Goal: Task Accomplishment & Management: Use online tool/utility

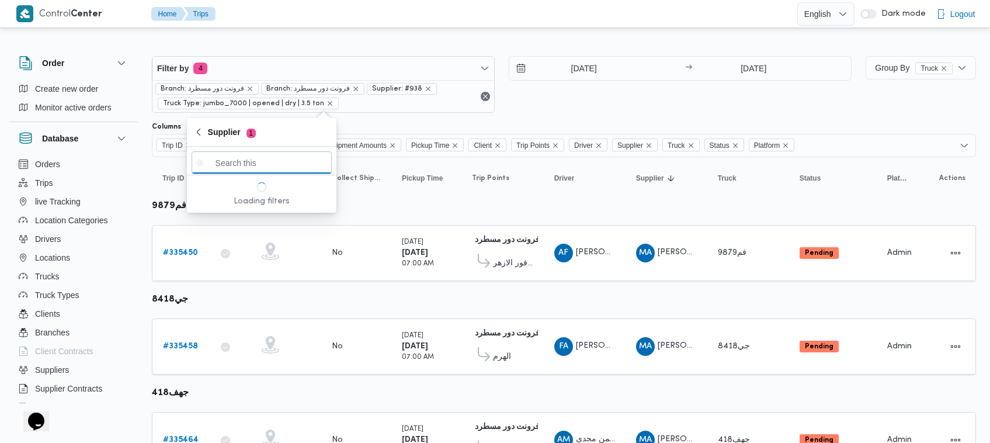
paste input "عليوه سراج الدين عليوه محمد"
type input "عليوه سراج الدين عليوه محمد"
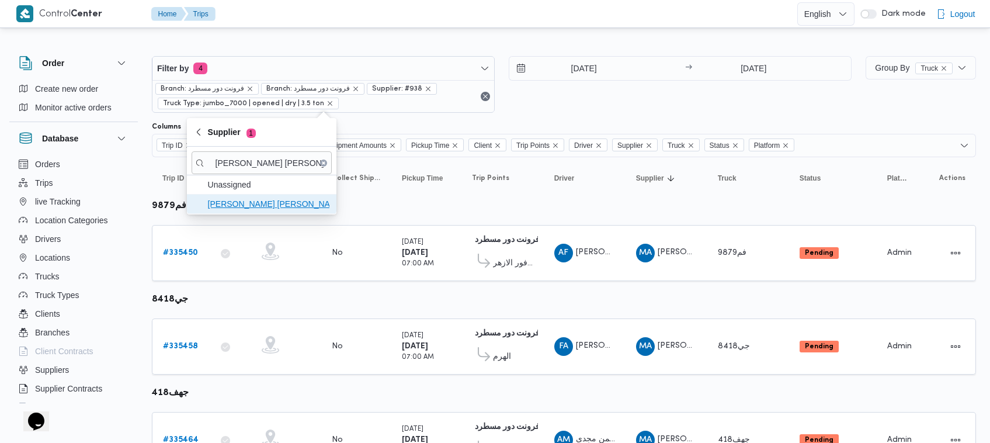
click at [220, 206] on span "عليوه سراج الدين عليوه محمد" at bounding box center [268, 204] width 121 height 14
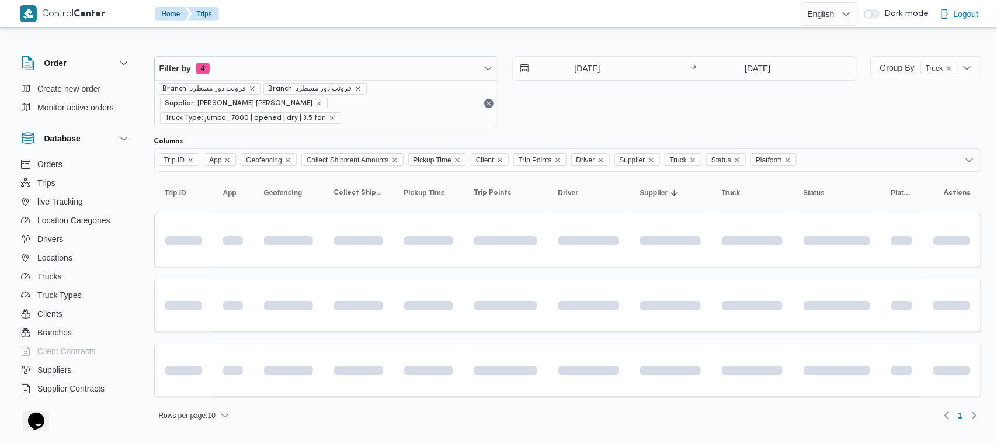
click at [625, 105] on div "6/9/2025 → 6/9/2025" at bounding box center [684, 91] width 345 height 71
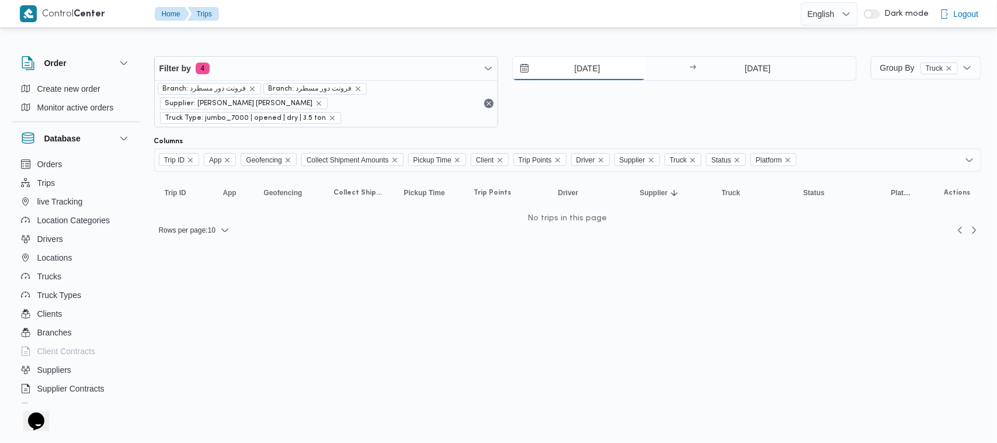
click at [571, 74] on input "6/9/2025" at bounding box center [579, 68] width 133 height 23
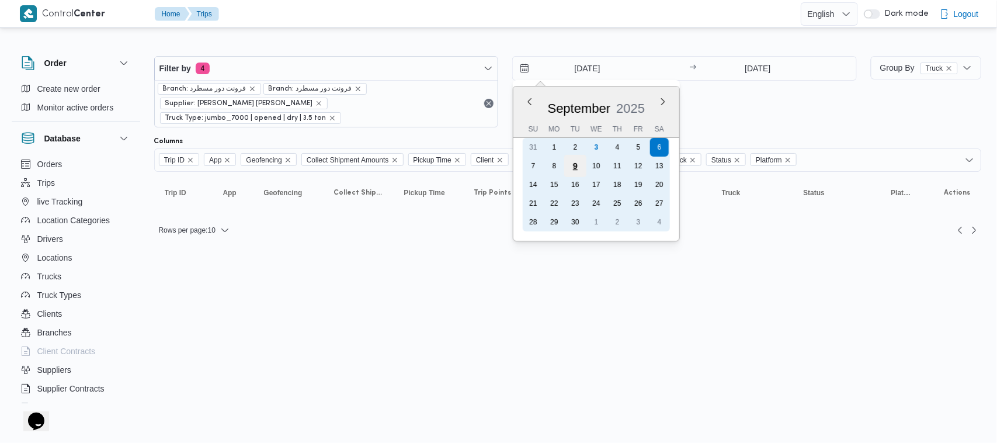
click at [579, 168] on div "9" at bounding box center [575, 166] width 22 height 22
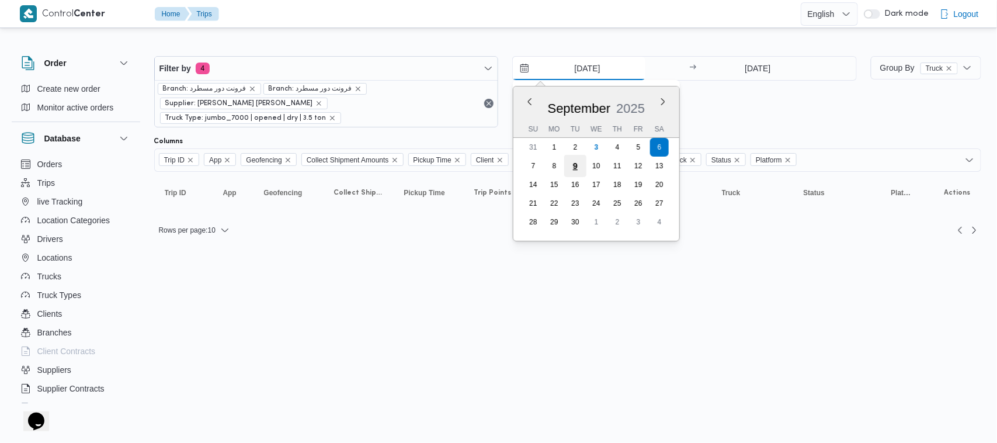
type input "[DATE]"
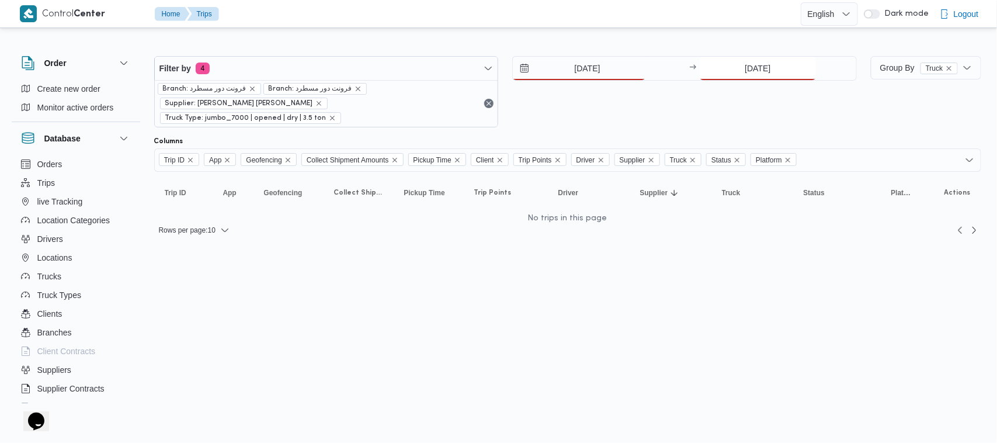
click at [769, 65] on input "6/9/2025" at bounding box center [758, 68] width 116 height 23
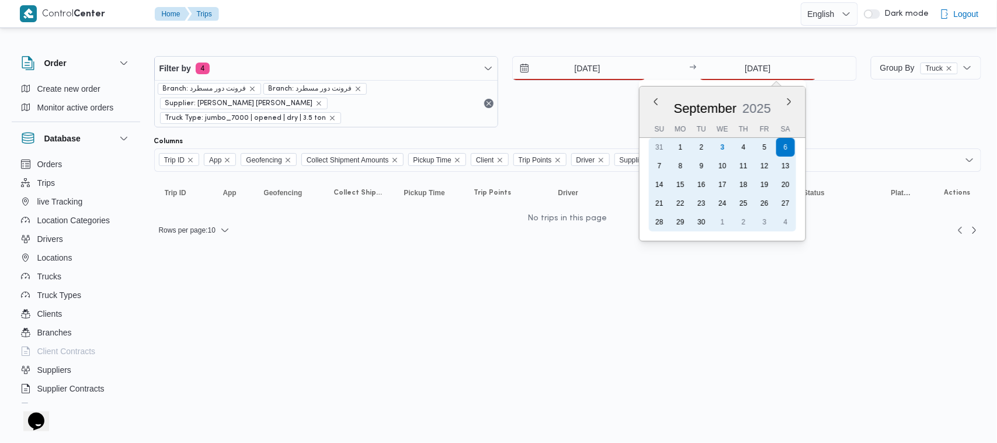
click at [699, 167] on div "9" at bounding box center [701, 166] width 19 height 19
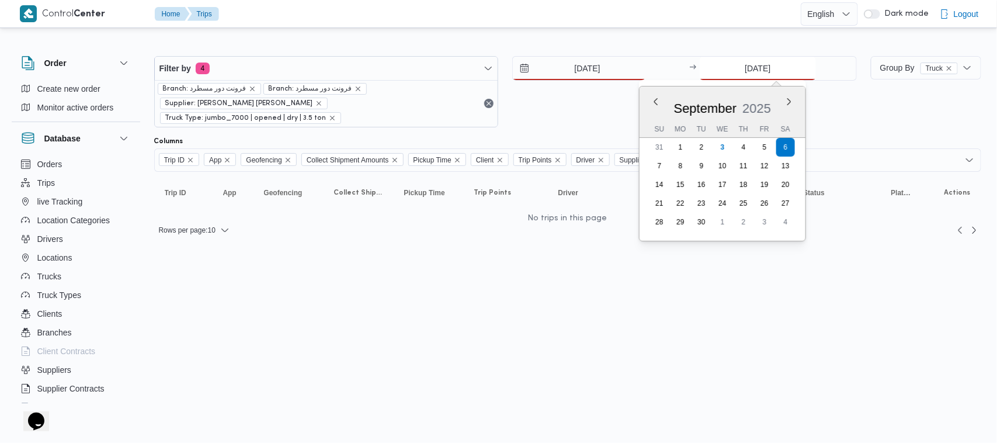
type input "[DATE]"
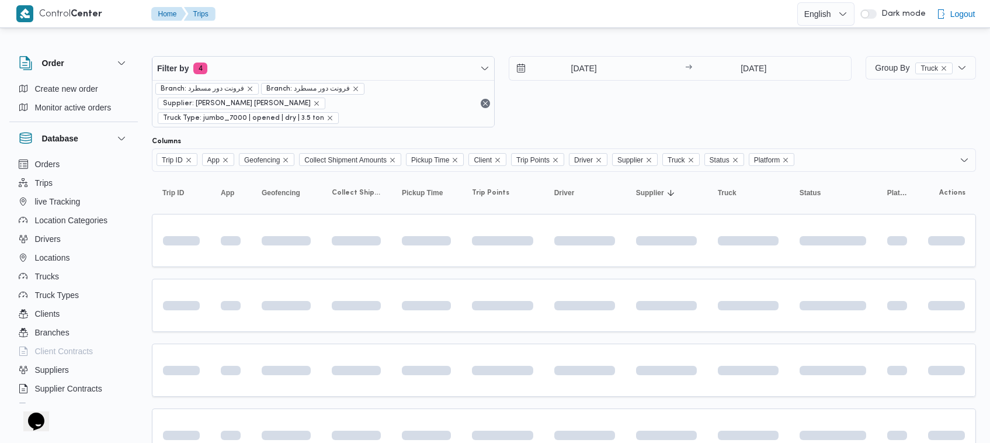
click at [675, 105] on div "[DATE] → [DATE]" at bounding box center [680, 91] width 343 height 71
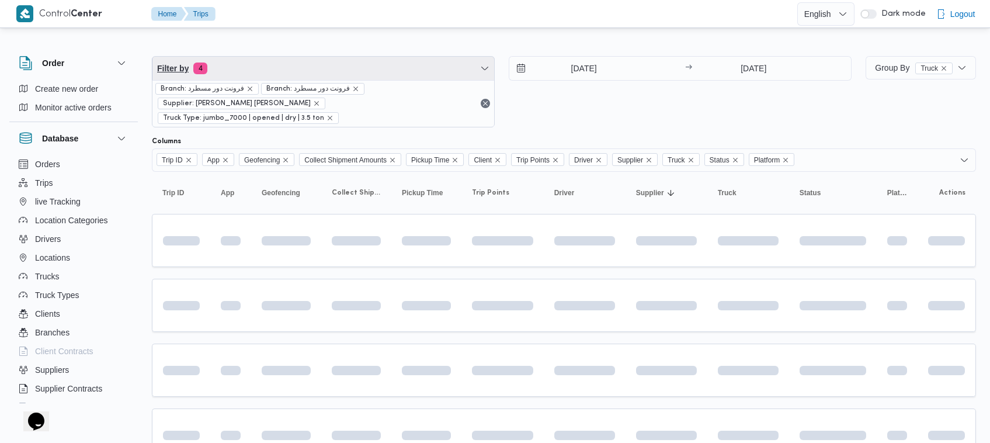
click at [293, 68] on span "Filter by 4" at bounding box center [323, 68] width 342 height 23
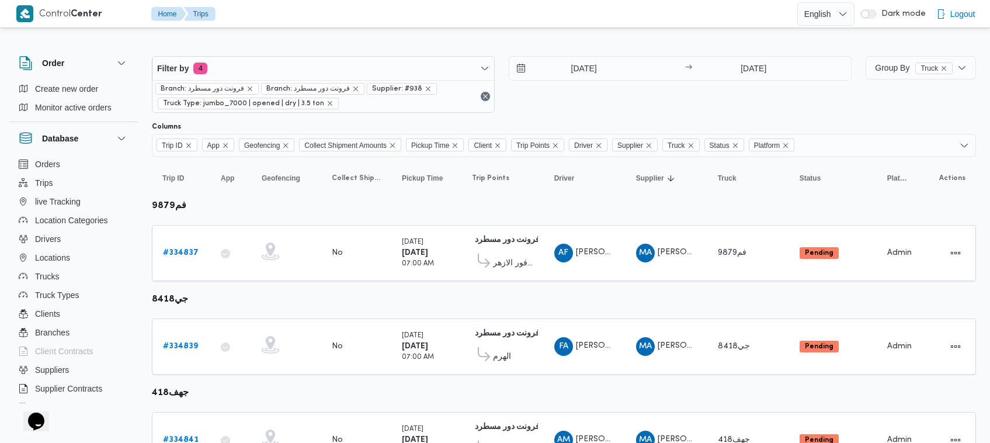
click at [289, 50] on div "Filter by 4 Branch: فرونت دور مسطرد Branch: فرونت دور مسطرد Supplier: #938 Truc…" at bounding box center [502, 84] width 714 height 71
click at [286, 92] on span "Branch: فرونت دور مسطرد" at bounding box center [308, 89] width 84 height 11
click at [255, 36] on div "Filter by 4 Branch: فرونت دور مسطرد Branch: فرونت دور مسطرد Supplier: #938 Truc…" at bounding box center [488, 269] width 990 height 478
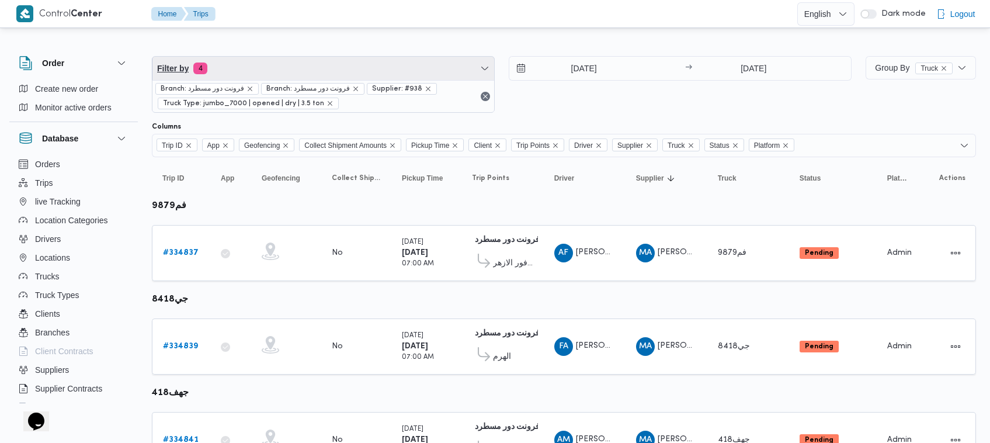
click at [258, 63] on span "Filter by 4" at bounding box center [323, 68] width 342 height 23
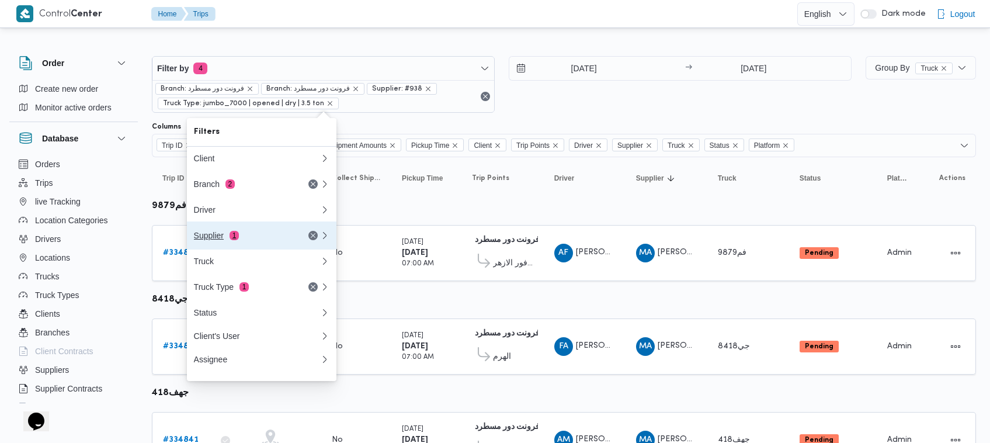
click at [232, 235] on span "1" at bounding box center [234, 235] width 9 height 9
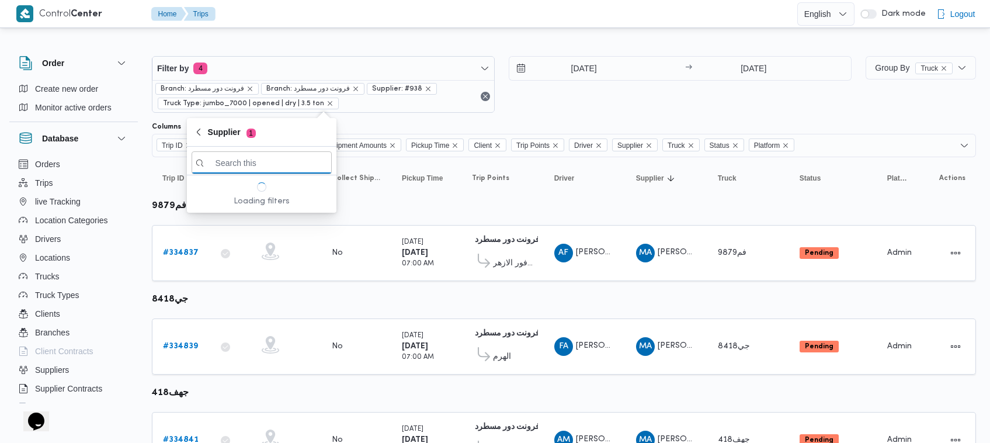
paste input "[PERSON_NAME] [PERSON_NAME]"
type input "[PERSON_NAME] [PERSON_NAME]"
click at [260, 204] on span "[PERSON_NAME] [PERSON_NAME]" at bounding box center [268, 204] width 121 height 14
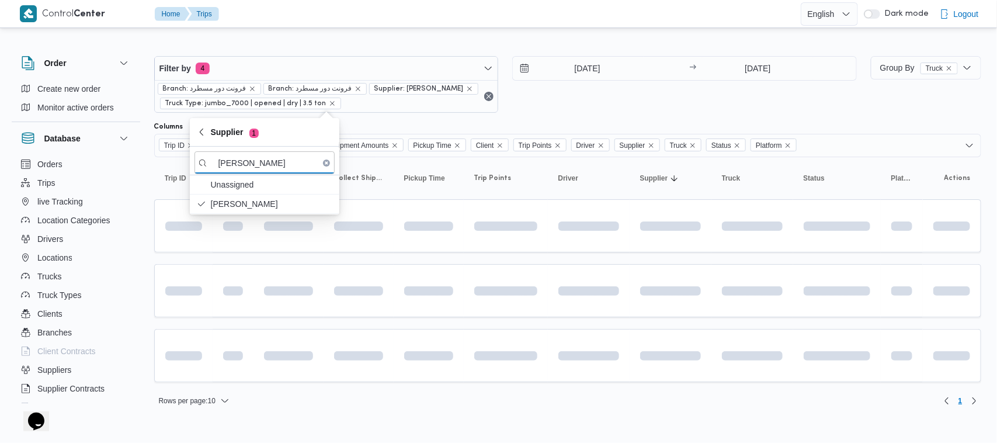
click at [569, 105] on div "4/9/2025 → 4/9/2025" at bounding box center [684, 84] width 345 height 57
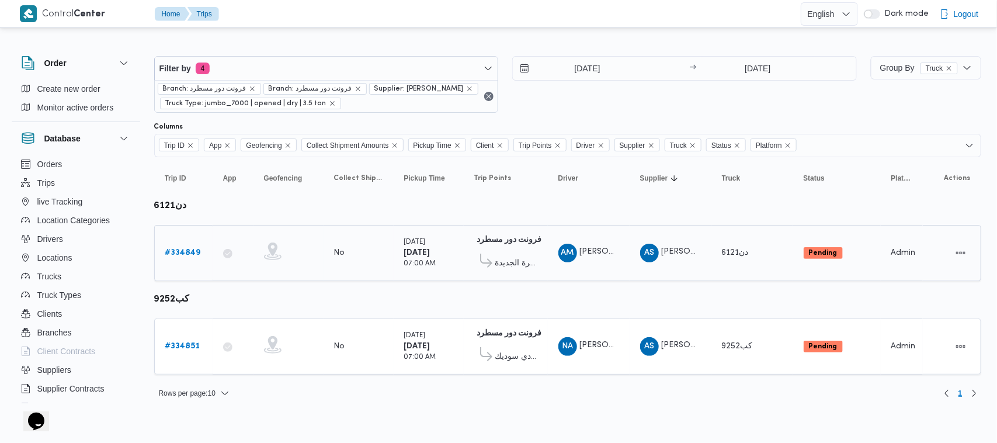
click at [186, 249] on b "# 334849" at bounding box center [183, 253] width 36 height 8
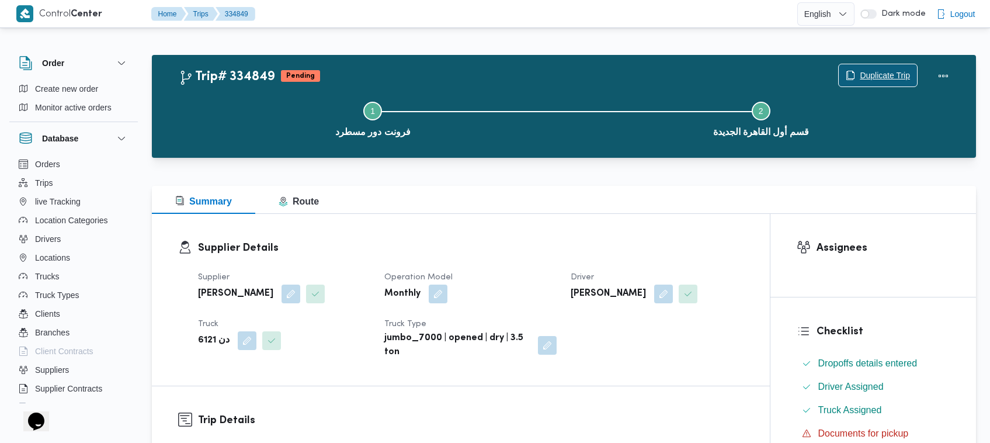
click at [854, 65] on span "Duplicate Trip" at bounding box center [878, 75] width 78 height 22
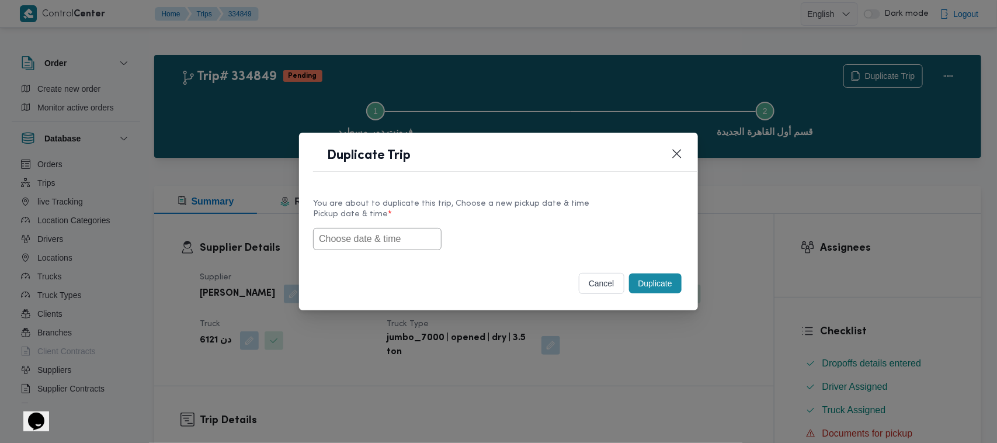
click at [409, 238] on input "text" at bounding box center [377, 239] width 128 height 22
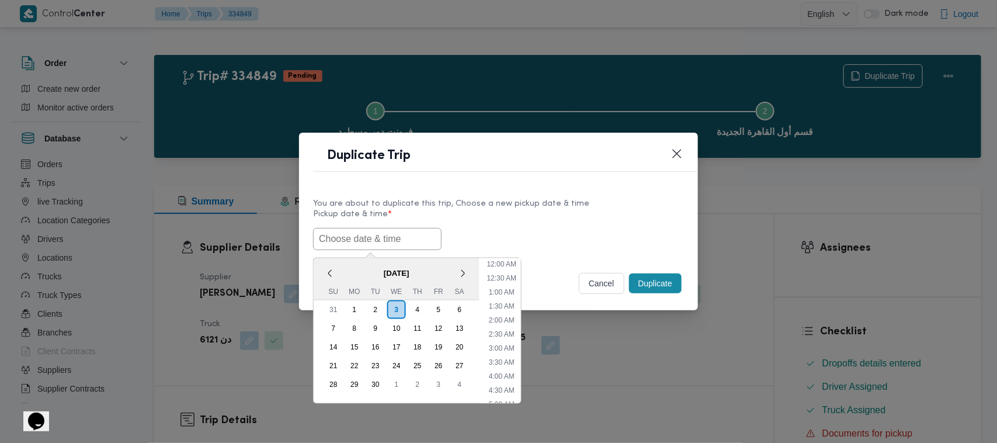
paste input "06/09/2025 7:00AM"
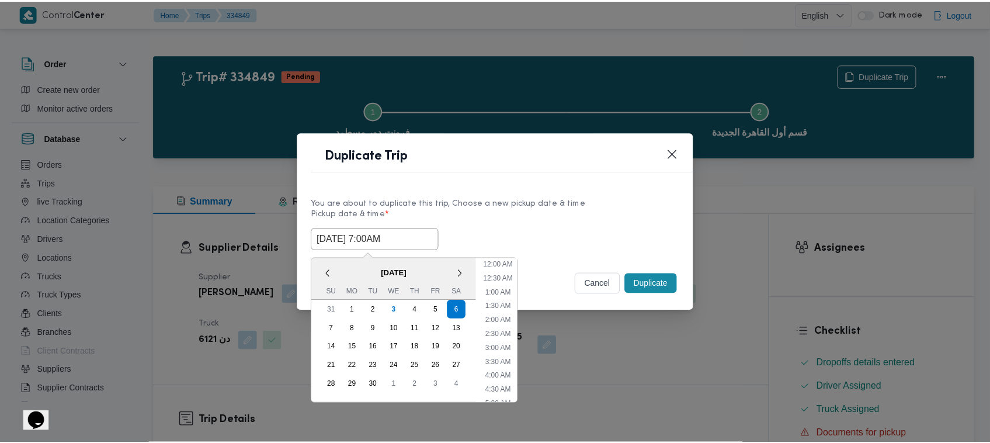
scroll to position [272, 0]
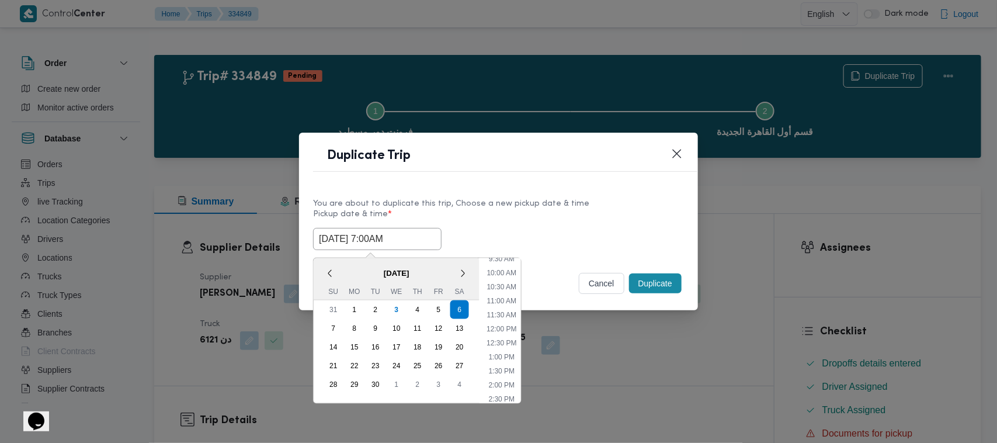
type input "06/09/2025 7:00AM"
click at [558, 215] on label "Pickup date & time *" at bounding box center [498, 219] width 371 height 18
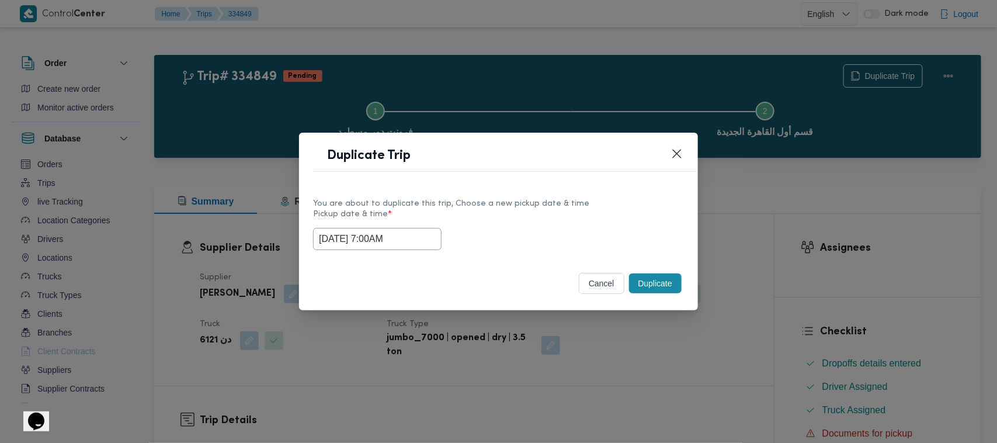
click at [669, 283] on button "Duplicate" at bounding box center [655, 283] width 53 height 20
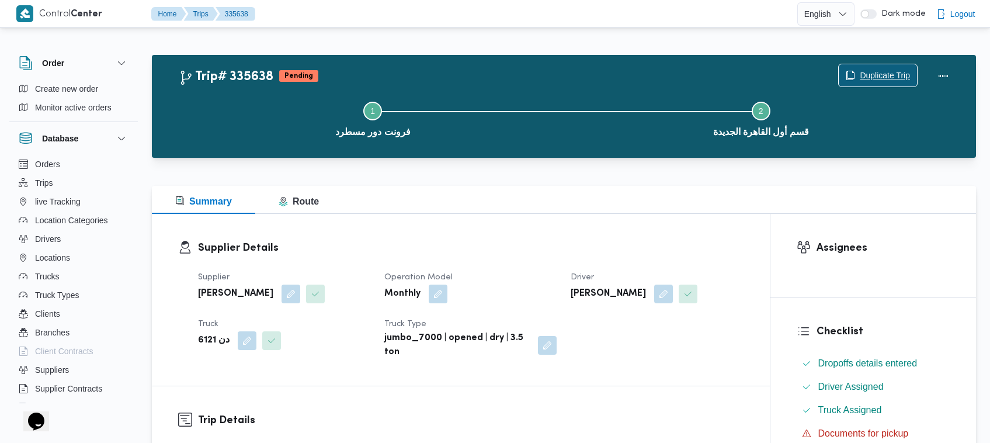
click at [864, 76] on span "Duplicate Trip" at bounding box center [885, 75] width 50 height 14
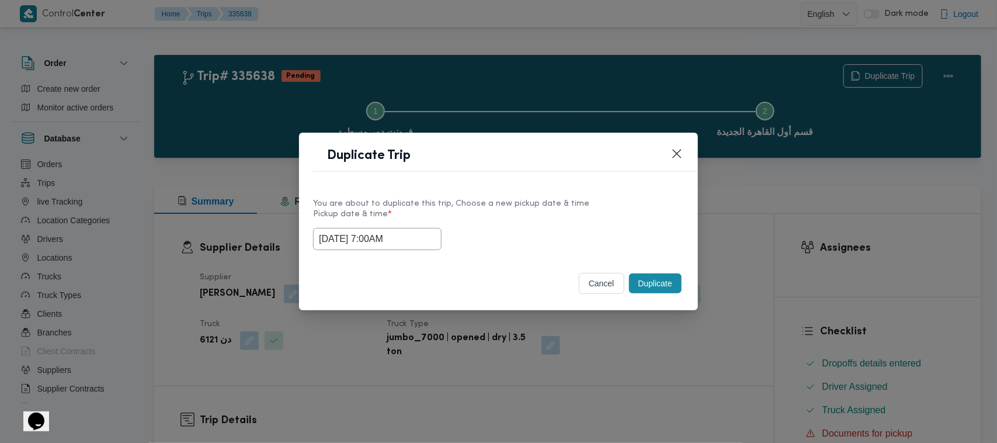
click at [411, 232] on input "06/09/2025 7:00AM" at bounding box center [377, 239] width 128 height 22
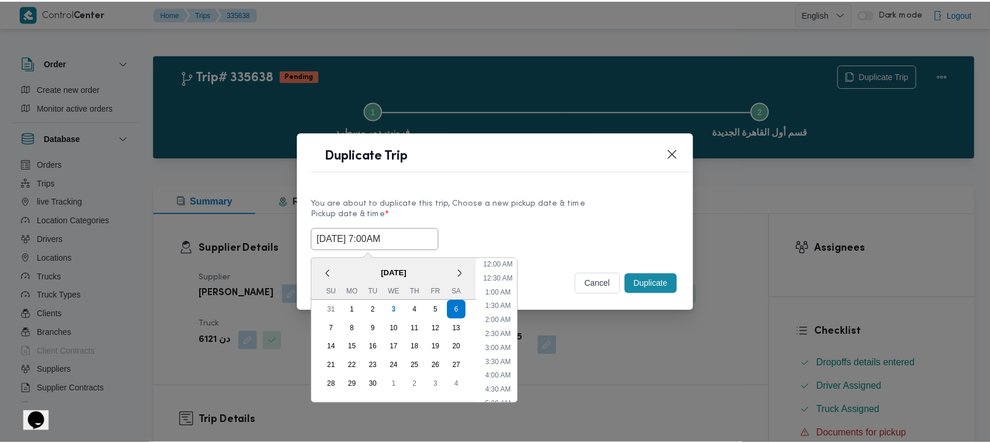
scroll to position [130, 0]
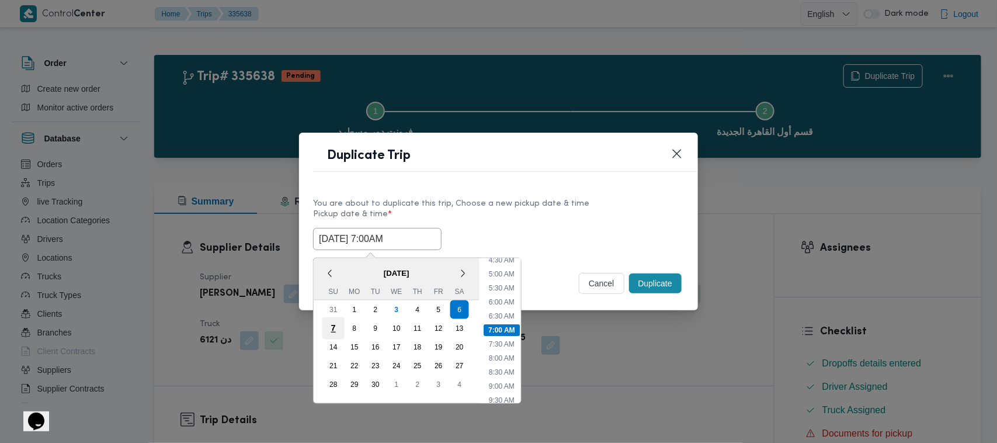
click at [339, 327] on div "7" at bounding box center [333, 328] width 22 height 22
type input "07/09/2025 7:00AM"
click at [553, 216] on label "Pickup date & time *" at bounding box center [498, 219] width 371 height 18
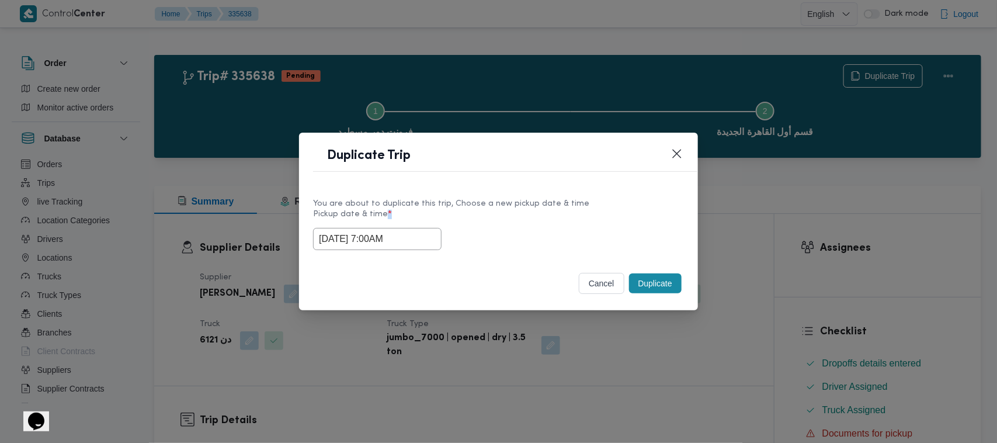
click at [657, 287] on button "Duplicate" at bounding box center [655, 283] width 53 height 20
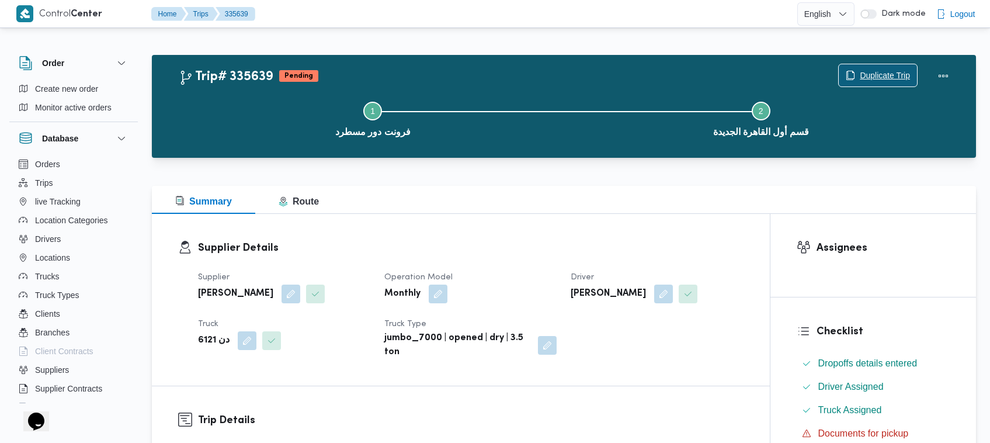
click at [870, 75] on span "Duplicate Trip" at bounding box center [885, 75] width 50 height 14
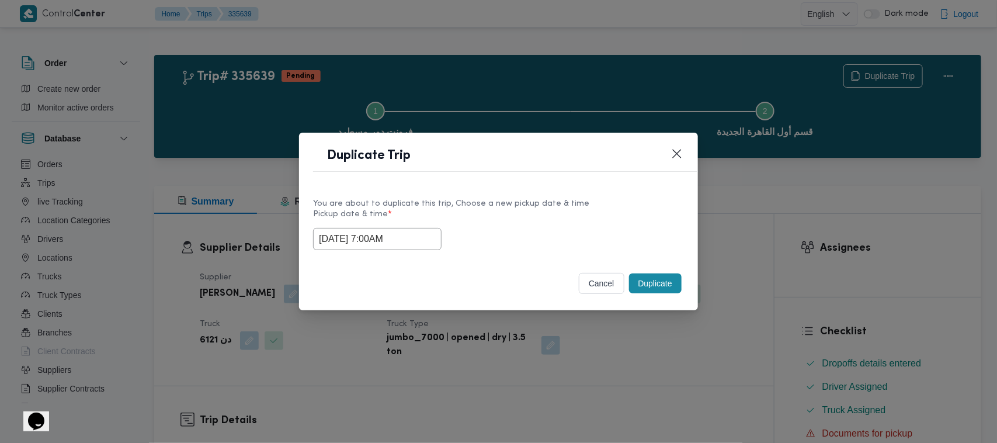
click at [418, 242] on input "07/09/2025 7:00AM" at bounding box center [377, 239] width 128 height 22
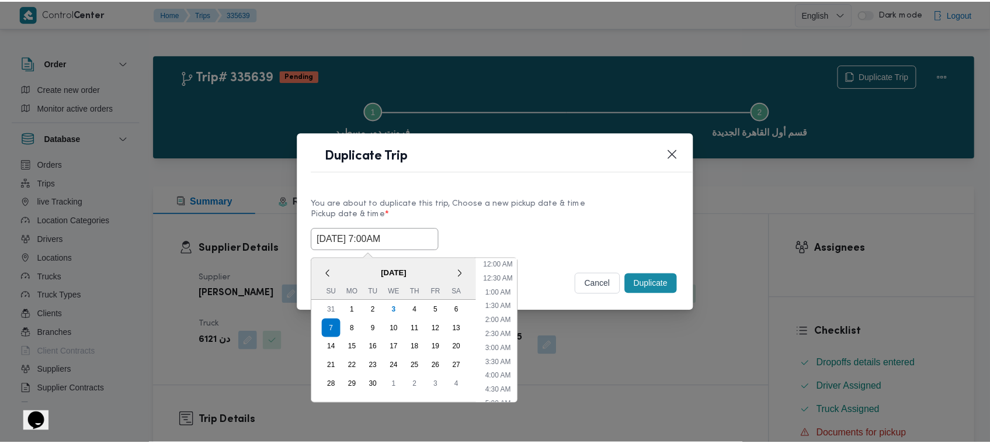
scroll to position [130, 0]
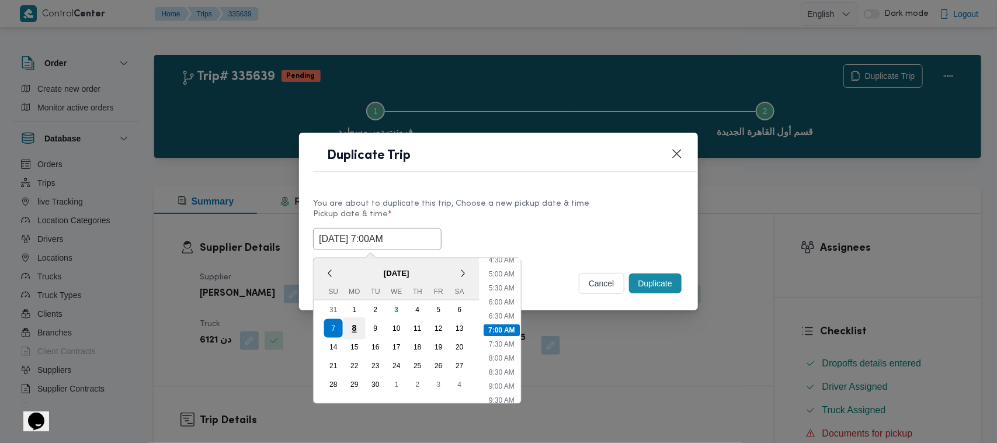
click at [352, 328] on div "8" at bounding box center [354, 328] width 22 height 22
type input "08/09/2025 7:00AM"
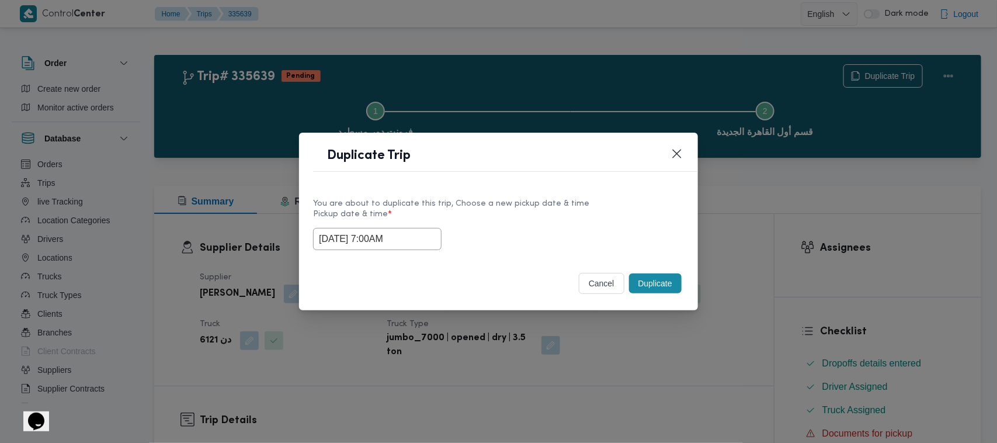
click at [535, 193] on div "You are about to duplicate this trip, Choose a new pickup date & time Pickup da…" at bounding box center [498, 223] width 399 height 75
click at [649, 286] on button "Duplicate" at bounding box center [655, 283] width 53 height 20
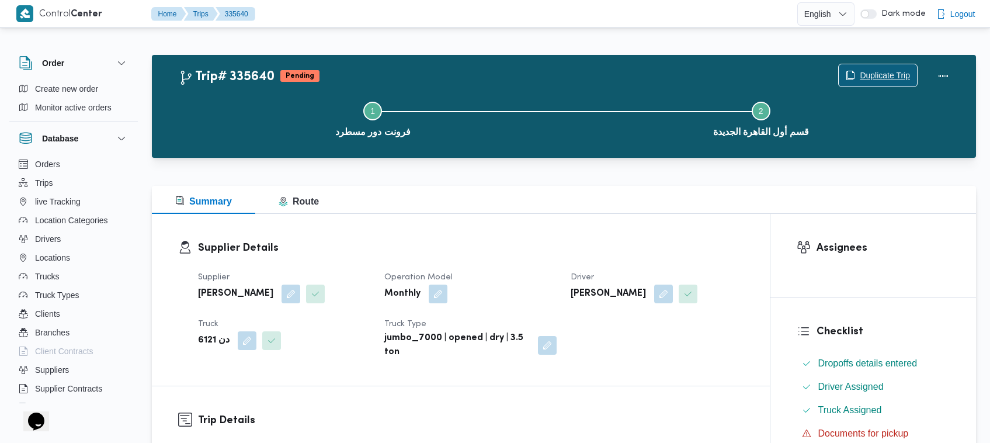
click at [877, 68] on span "Duplicate Trip" at bounding box center [885, 75] width 50 height 14
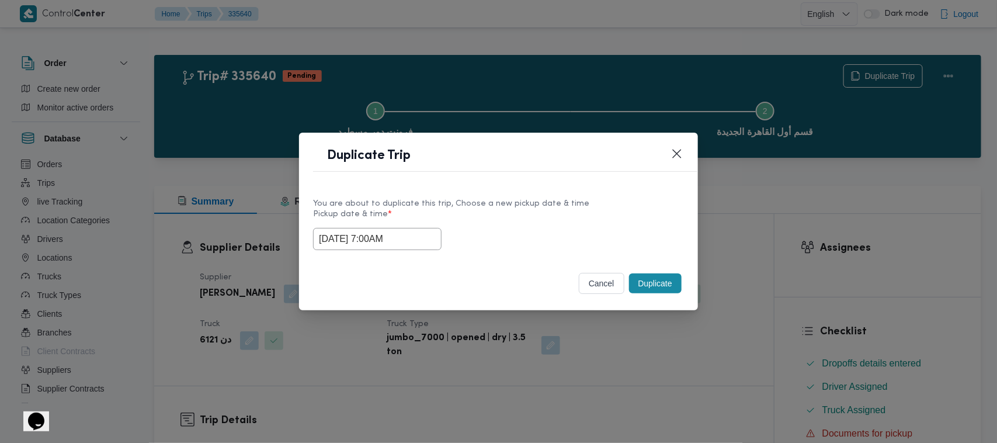
click at [412, 230] on input "08/09/2025 7:00AM" at bounding box center [377, 239] width 128 height 22
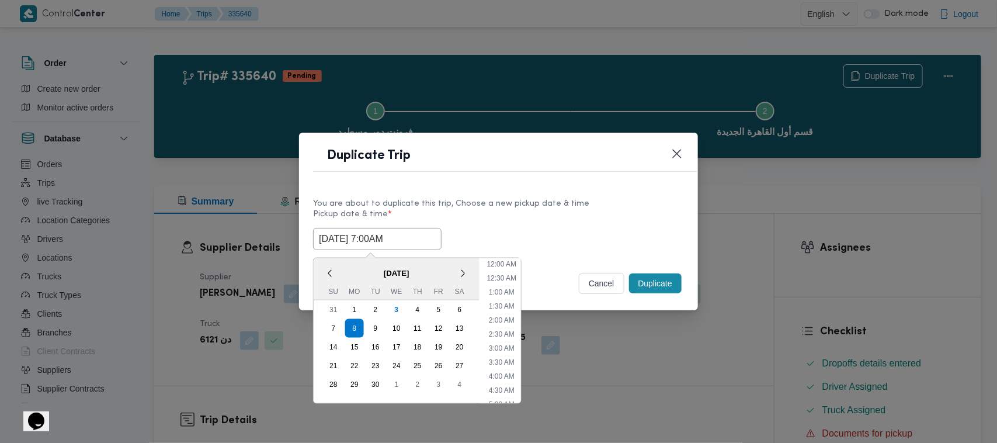
scroll to position [130, 0]
click at [380, 327] on div "9" at bounding box center [375, 328] width 22 height 22
type input "09/09/2025 7:00AM"
click at [573, 220] on label "Pickup date & time *" at bounding box center [498, 219] width 371 height 18
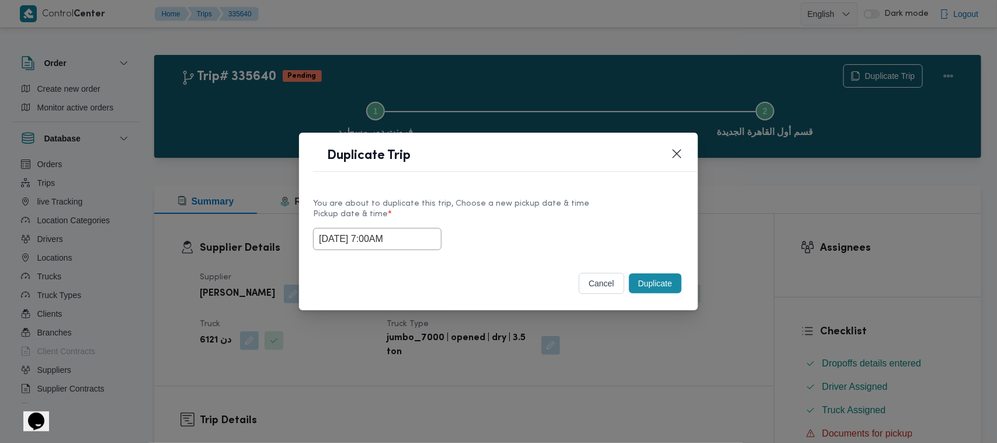
click at [661, 286] on button "Duplicate" at bounding box center [655, 283] width 53 height 20
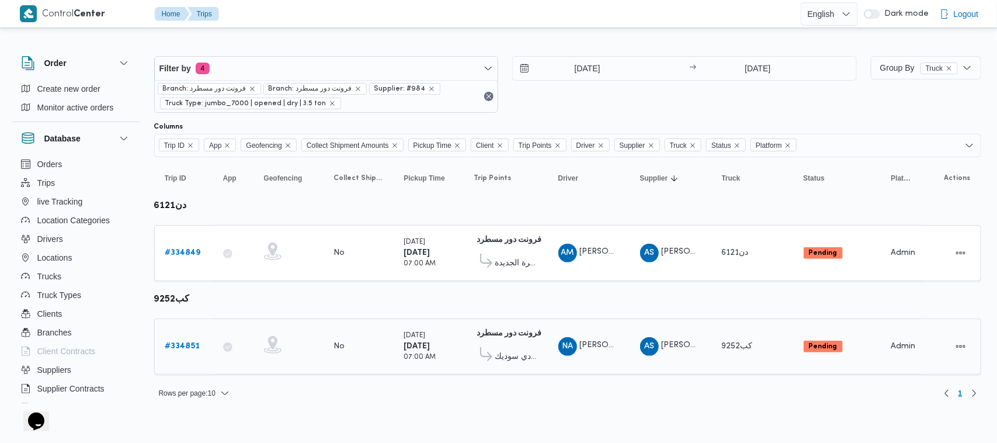
click at [185, 339] on link "# 334851" at bounding box center [182, 346] width 35 height 14
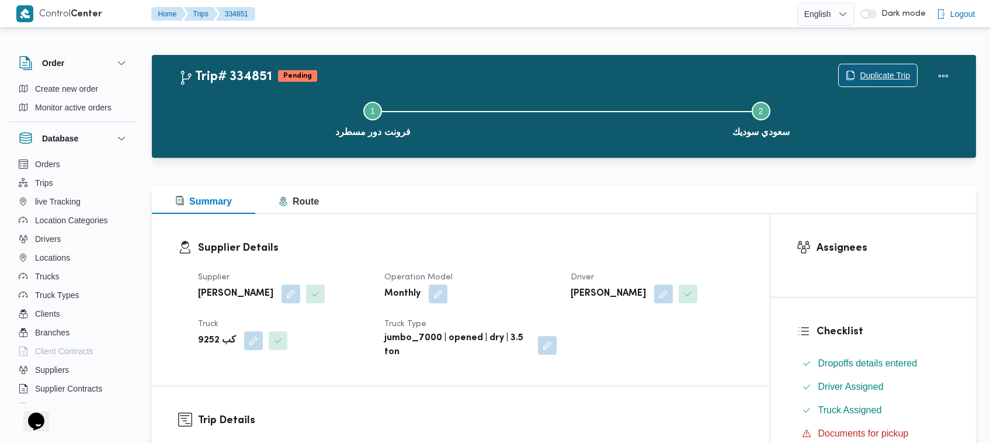
click at [862, 65] on span "Duplicate Trip" at bounding box center [878, 75] width 78 height 22
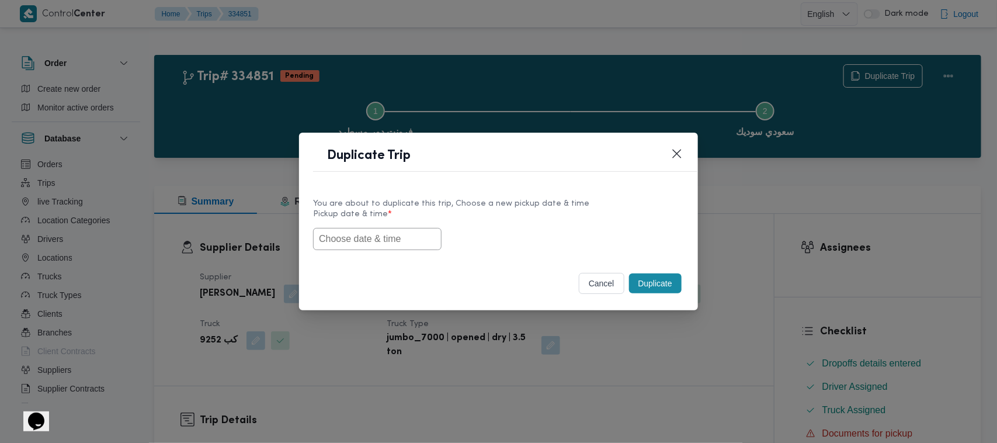
click at [381, 246] on input "text" at bounding box center [377, 239] width 128 height 22
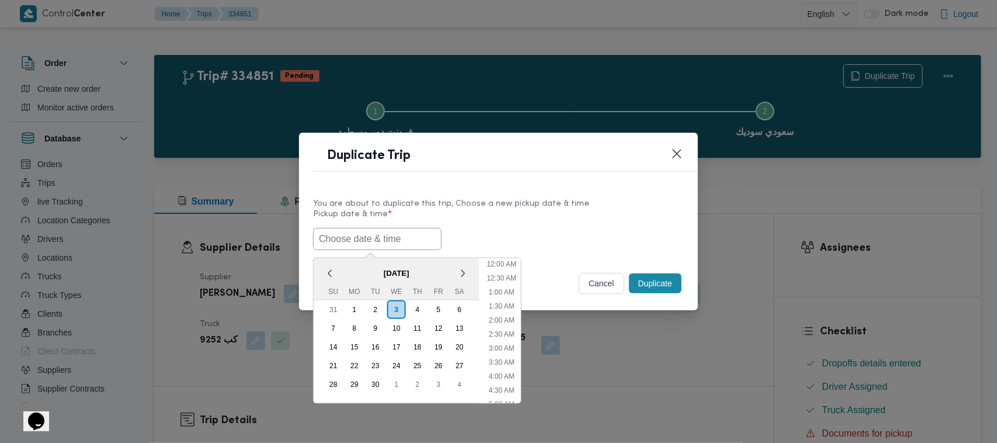
scroll to position [272, 0]
paste input "06/09/2025 7:00AM"
type input "06/09/2025 7:00AM"
click at [524, 223] on label "Pickup date & time *" at bounding box center [498, 219] width 371 height 18
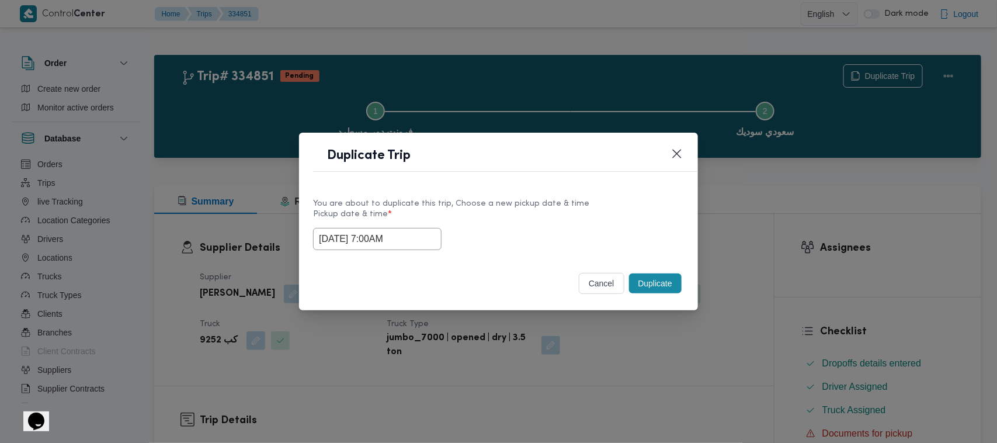
click at [646, 292] on button "Duplicate" at bounding box center [655, 283] width 53 height 20
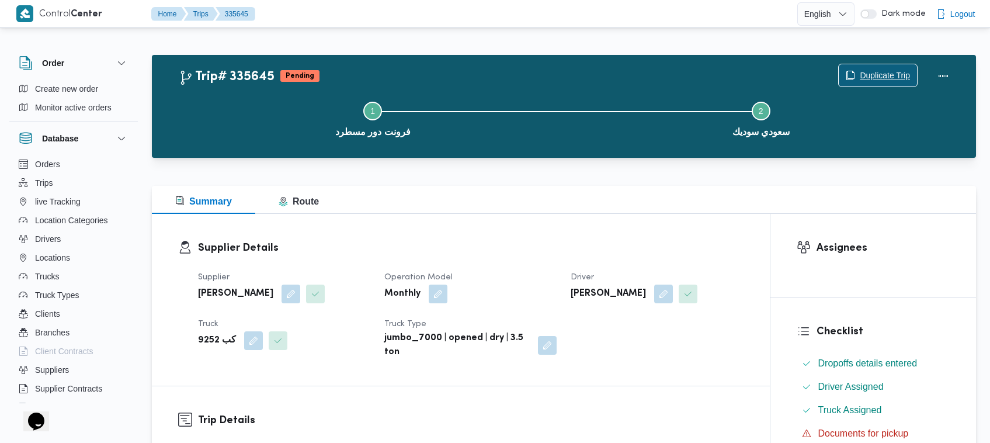
click at [869, 71] on span "Duplicate Trip" at bounding box center [885, 75] width 50 height 14
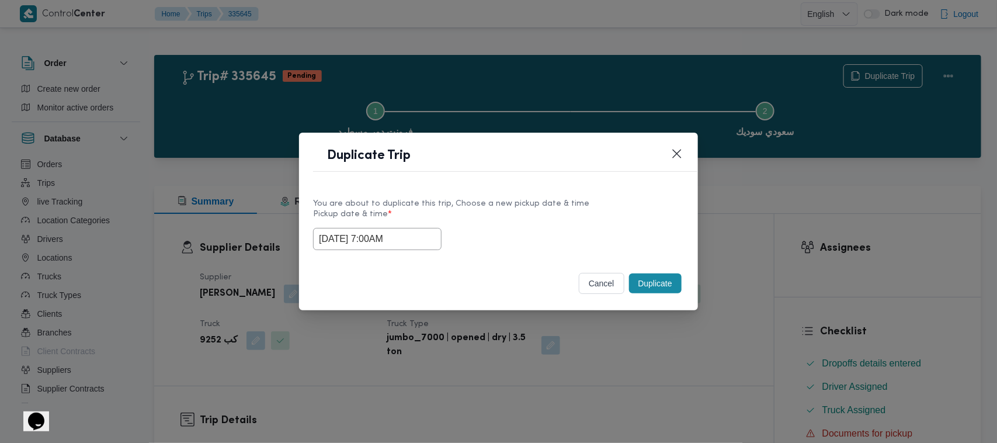
click at [410, 243] on input "06/09/2025 7:00AM" at bounding box center [377, 239] width 128 height 22
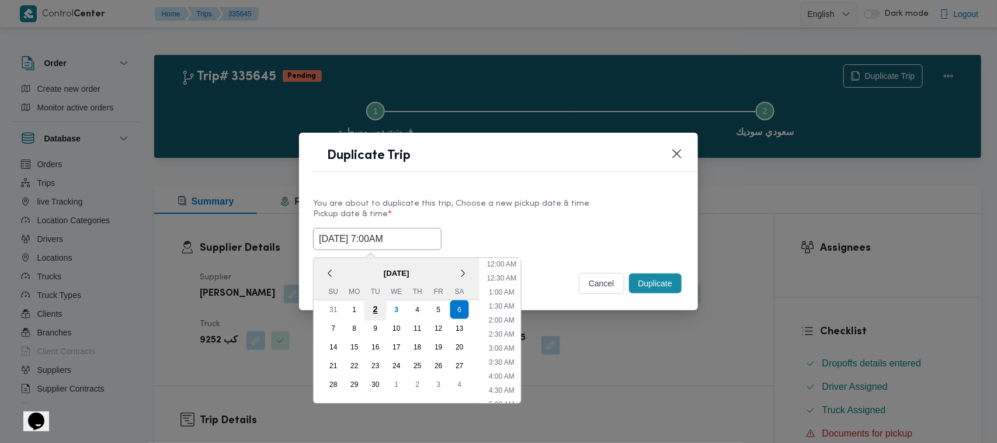
scroll to position [130, 0]
click at [322, 328] on div "7" at bounding box center [333, 328] width 22 height 22
type input "07/09/2025 7:00AM"
click at [538, 217] on label "Pickup date & time *" at bounding box center [498, 219] width 371 height 18
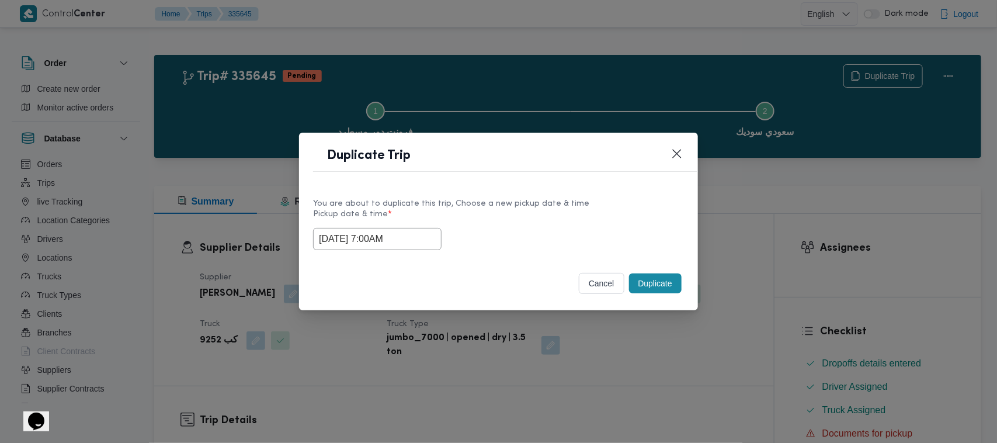
click at [661, 280] on button "Duplicate" at bounding box center [655, 283] width 53 height 20
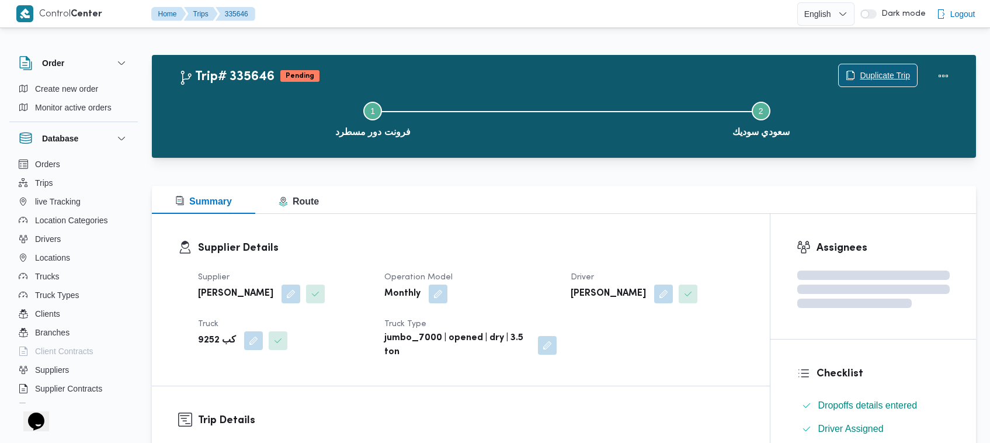
click at [853, 68] on span "Duplicate Trip" at bounding box center [878, 75] width 78 height 22
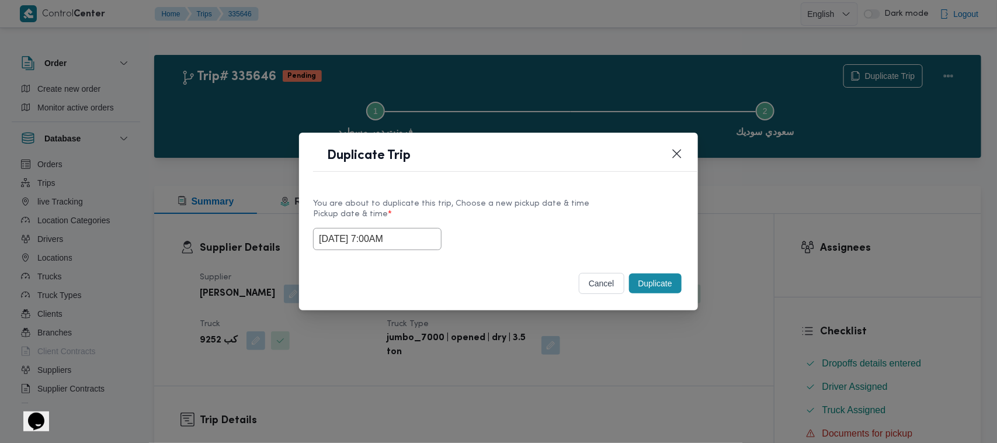
click at [425, 238] on input "07/09/2025 7:00AM" at bounding box center [377, 239] width 128 height 22
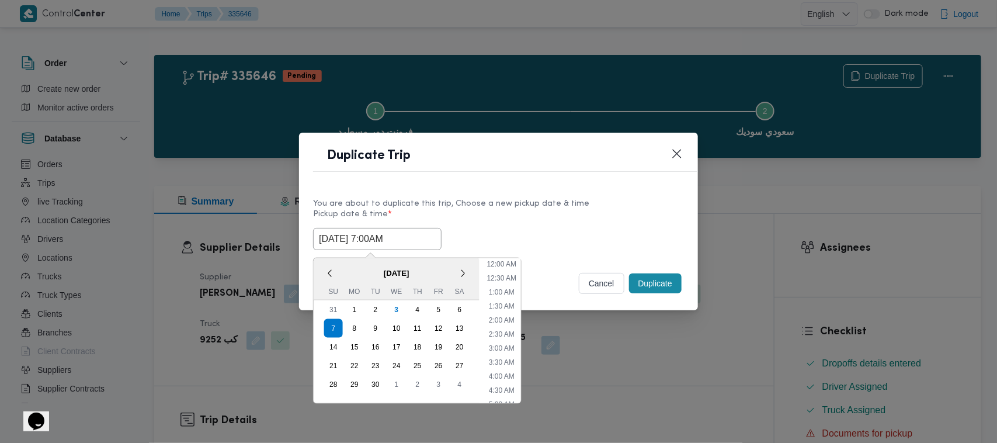
scroll to position [130, 0]
click at [352, 327] on div "8" at bounding box center [354, 328] width 22 height 22
type input "08/09/2025 7:00AM"
click at [630, 188] on div "You are about to duplicate this trip, Choose a new pickup date & time Pickup da…" at bounding box center [498, 223] width 399 height 75
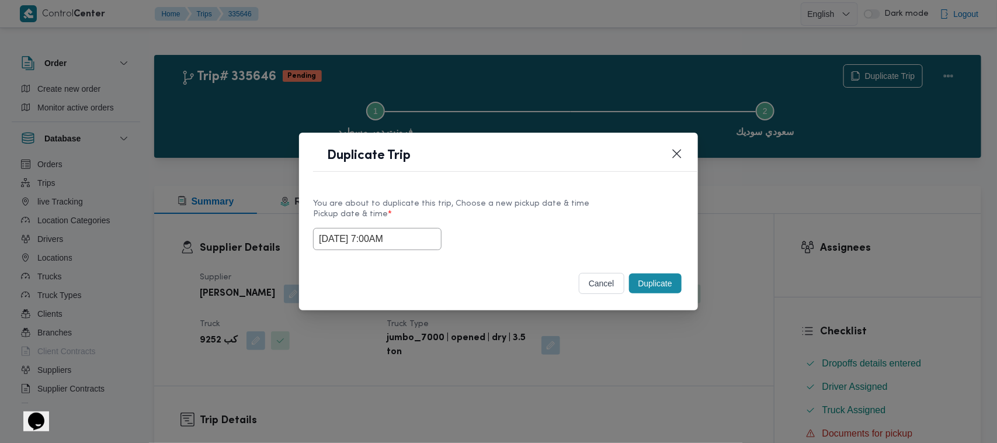
click at [665, 284] on button "Duplicate" at bounding box center [655, 283] width 53 height 20
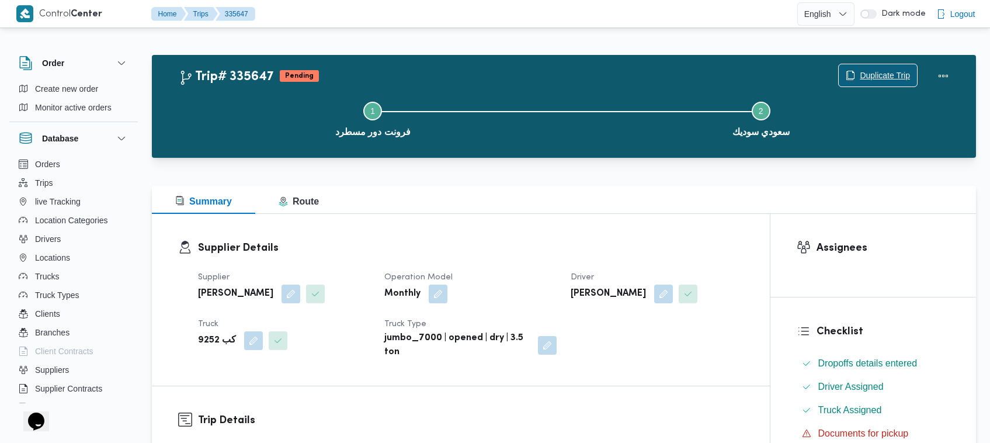
click at [882, 82] on span "Duplicate Trip" at bounding box center [885, 75] width 50 height 14
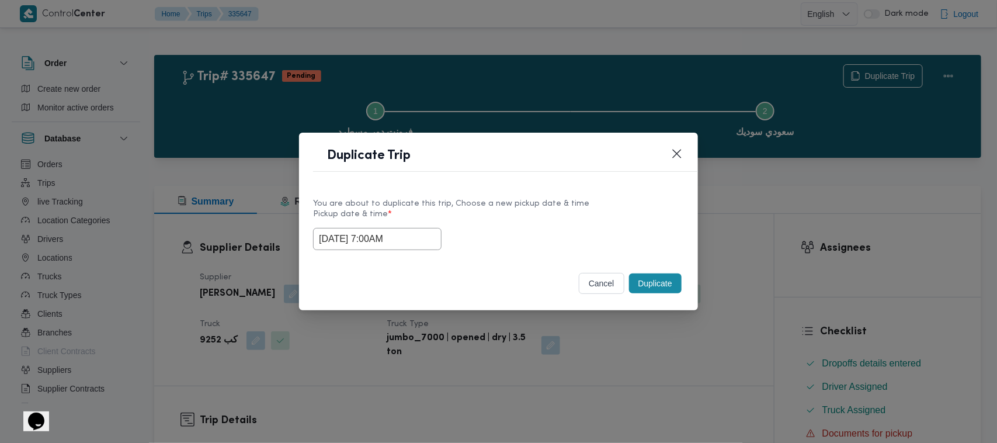
click at [416, 235] on input "08/09/2025 7:00AM" at bounding box center [377, 239] width 128 height 22
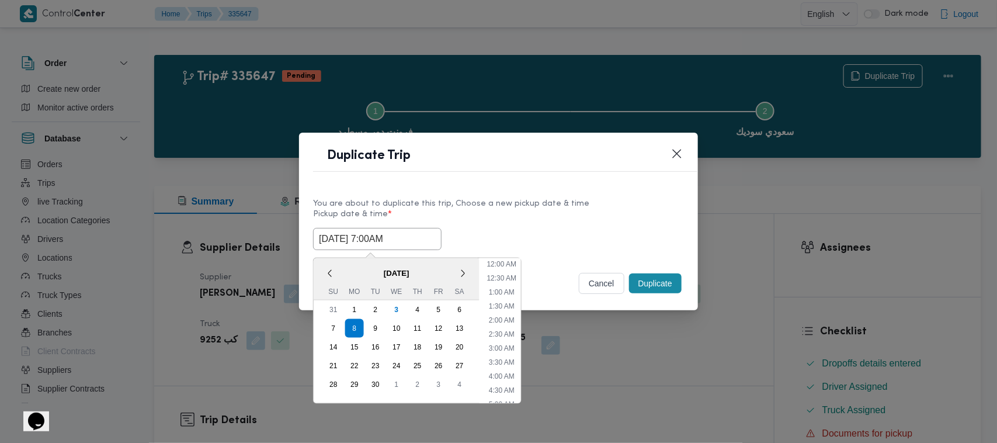
scroll to position [130, 0]
click at [376, 327] on div "9" at bounding box center [375, 328] width 22 height 22
type input "09/09/2025 7:00AM"
click at [550, 203] on div "You are about to duplicate this trip, Choose a new pickup date & time" at bounding box center [498, 203] width 371 height 12
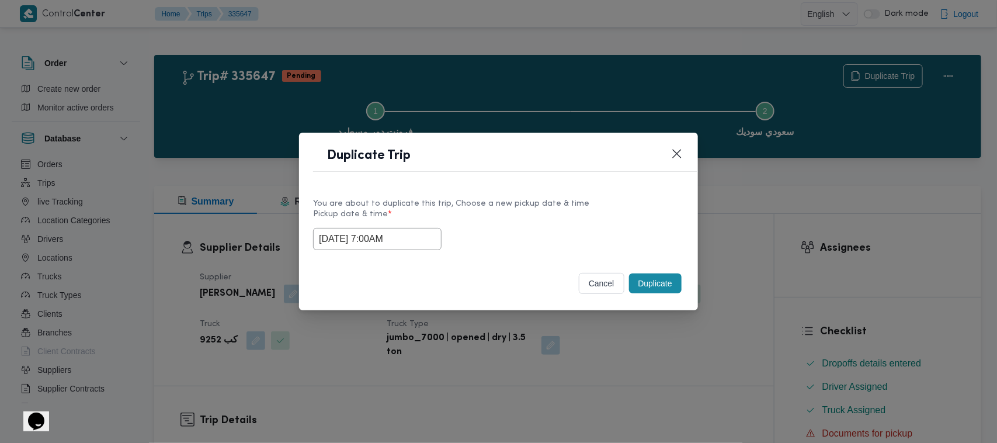
click at [667, 296] on div "Duplicate" at bounding box center [655, 283] width 57 height 25
click at [659, 284] on button "Duplicate" at bounding box center [655, 283] width 53 height 20
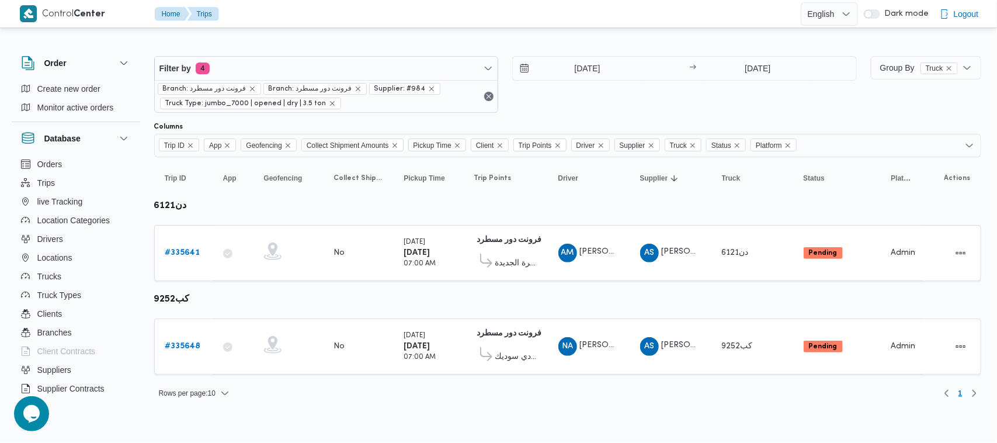
click at [640, 95] on div "9/9/2025 → 9/9/2025" at bounding box center [684, 84] width 345 height 57
